Goal: Entertainment & Leisure: Consume media (video, audio)

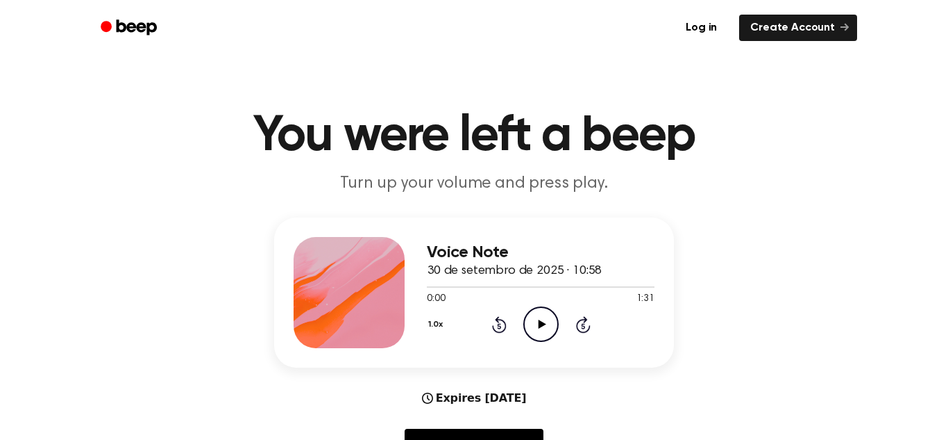
click at [540, 306] on icon "Play Audio" at bounding box center [541, 323] width 35 height 35
click at [545, 328] on icon "Pause Audio" at bounding box center [541, 323] width 35 height 35
click at [726, 278] on div "Voice Note 30 de setembro de 2025 · 10:58 1:22 1:31 Your browser does not suppo…" at bounding box center [474, 344] width 915 height 254
click at [539, 334] on icon "Play Audio" at bounding box center [541, 323] width 35 height 35
click at [619, 286] on div at bounding box center [541, 286] width 228 height 1
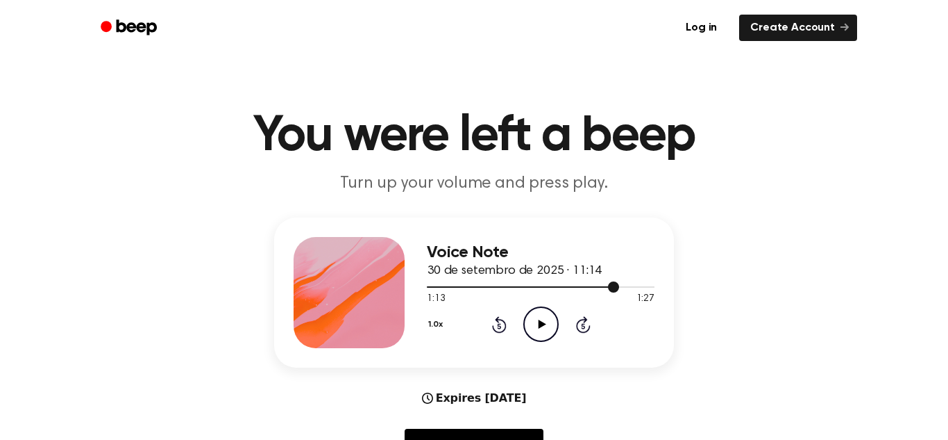
click at [619, 286] on div at bounding box center [541, 286] width 228 height 1
click at [556, 321] on icon "Play Audio" at bounding box center [541, 323] width 35 height 35
drag, startPoint x: 642, startPoint y: 290, endPoint x: 423, endPoint y: 286, distance: 218.8
click at [423, 286] on div "Voice Note 30 de setembro de 2025 · 11:14 1:27 1:27 Your browser does not suppo…" at bounding box center [474, 292] width 400 height 150
click at [549, 312] on icon "Play Audio" at bounding box center [541, 323] width 35 height 35
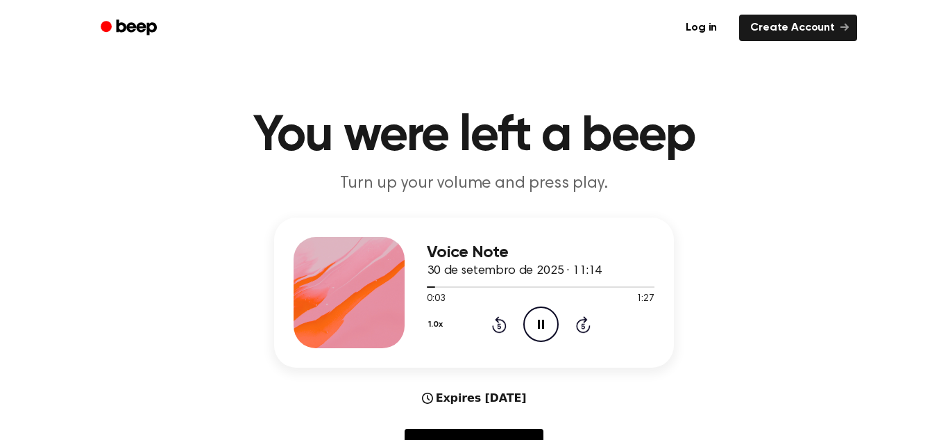
click at [539, 321] on icon at bounding box center [541, 323] width 6 height 9
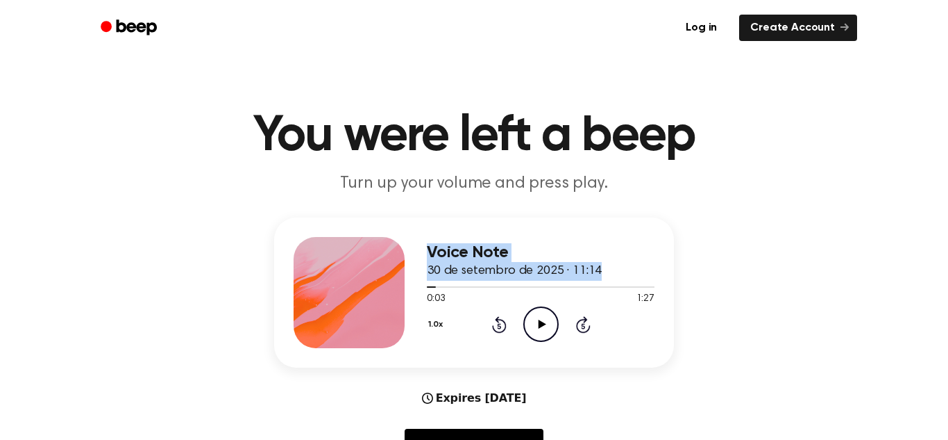
drag, startPoint x: 437, startPoint y: 284, endPoint x: 380, endPoint y: 301, distance: 59.3
click at [380, 301] on div "Voice Note 30 de setembro de 2025 · 11:14 0:03 1:27 Your browser does not suppo…" at bounding box center [474, 292] width 400 height 150
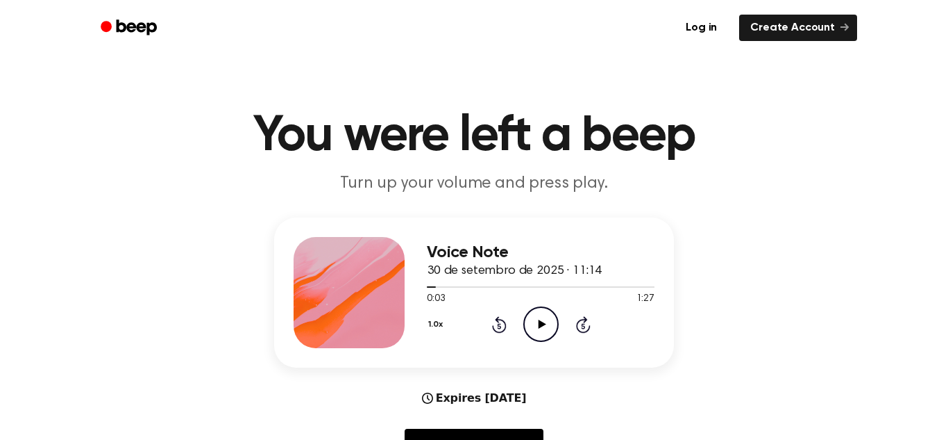
click at [498, 332] on icon at bounding box center [499, 324] width 15 height 17
click at [542, 331] on icon "Play Audio" at bounding box center [541, 323] width 35 height 35
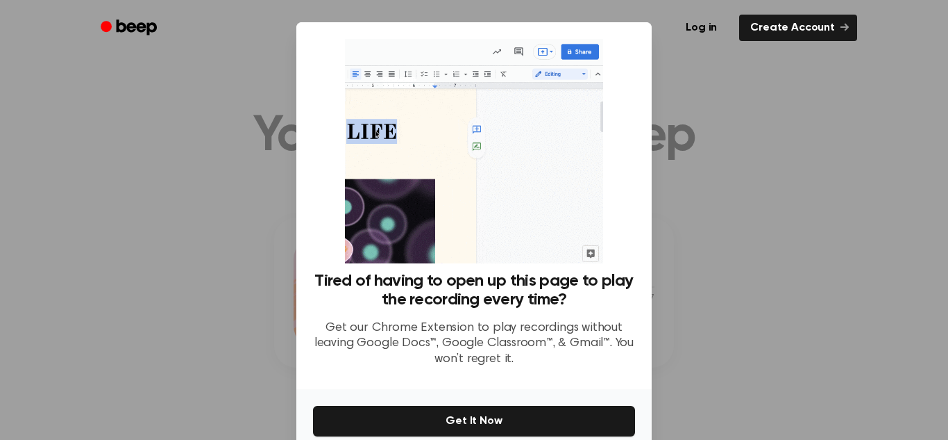
click at [787, 240] on div at bounding box center [474, 220] width 948 height 440
click at [769, 106] on div at bounding box center [474, 220] width 948 height 440
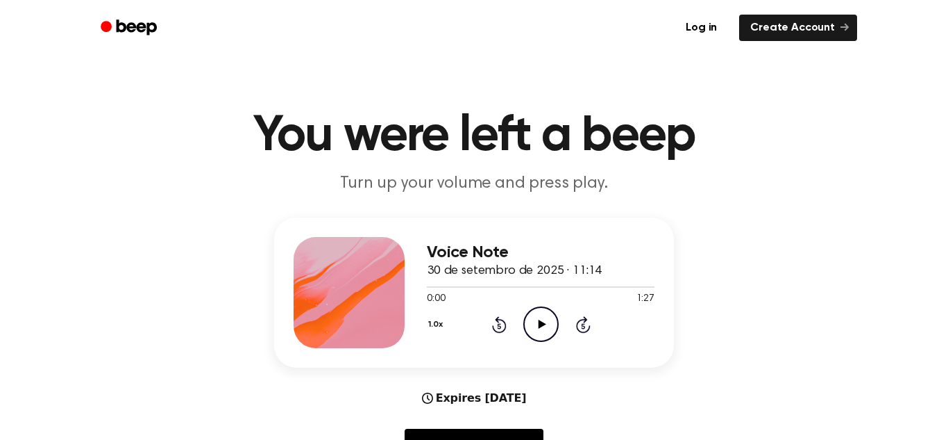
click at [542, 328] on icon "Play Audio" at bounding box center [541, 323] width 35 height 35
